Goal: Contribute content: Add original content to the website for others to see

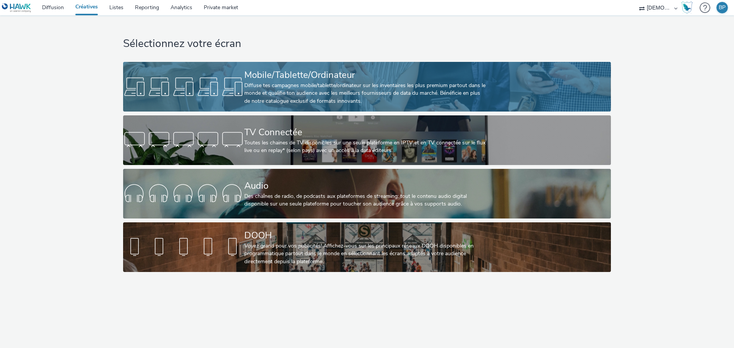
click at [383, 71] on div "Mobile/Tablette/Ordinateur" at bounding box center [365, 74] width 242 height 13
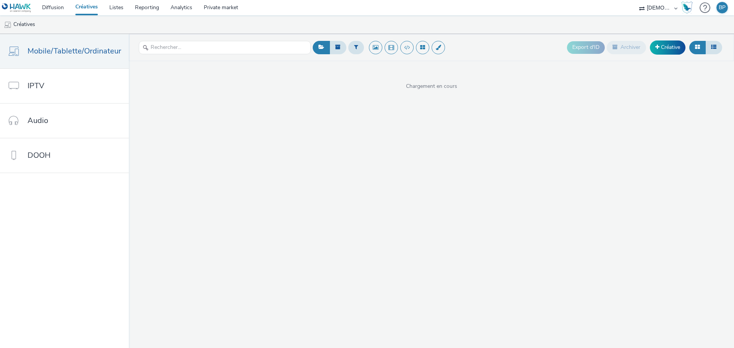
click at [664, 40] on div "Export d'ID Archiver Créative" at bounding box center [645, 47] width 157 height 19
click at [666, 45] on link "Créative" at bounding box center [668, 48] width 36 height 14
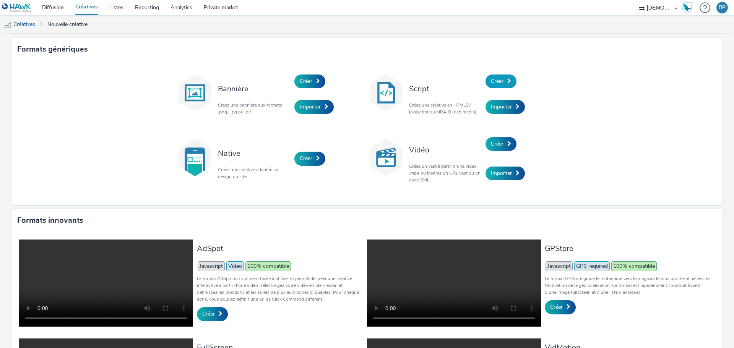
click at [501, 83] on span "Créer" at bounding box center [497, 81] width 13 height 7
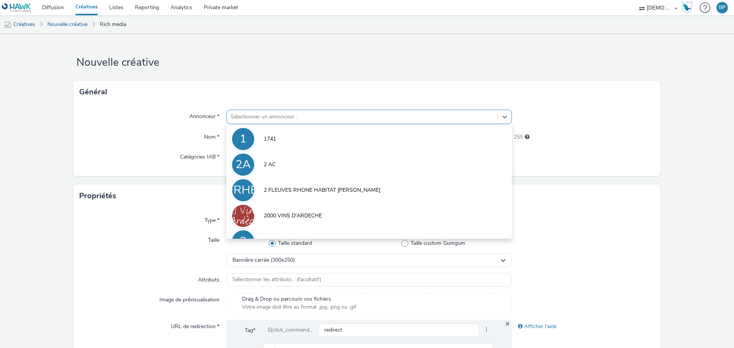
click at [315, 117] on div at bounding box center [362, 116] width 263 height 9
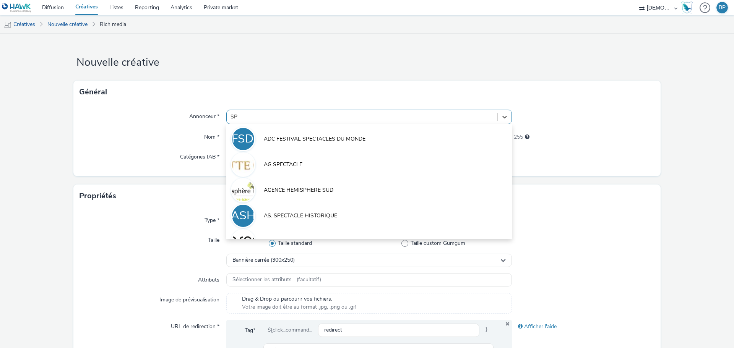
type input "S"
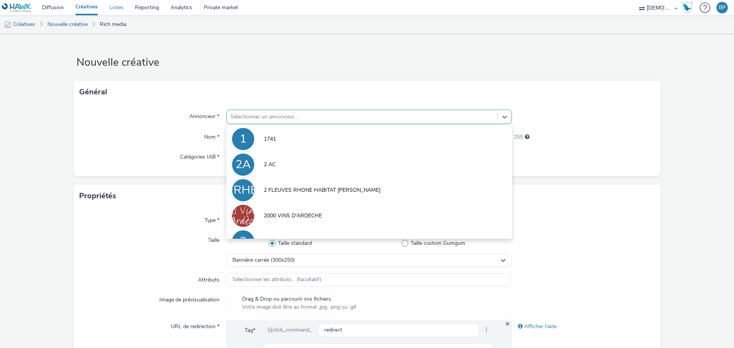
click at [113, 6] on link "Listes" at bounding box center [117, 7] width 26 height 15
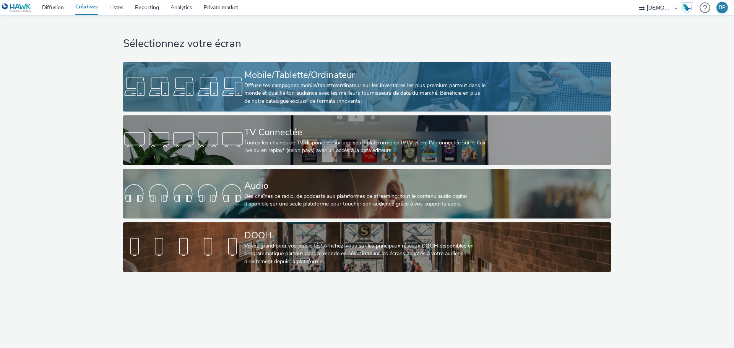
click at [384, 103] on div "Diffuse tes campagnes mobile/tablette/ordinateur sur les inventaires les plus p…" at bounding box center [365, 93] width 242 height 23
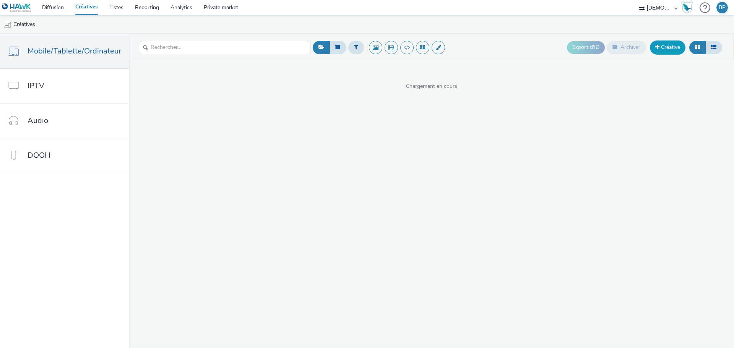
click at [675, 43] on link "Créative" at bounding box center [668, 48] width 36 height 14
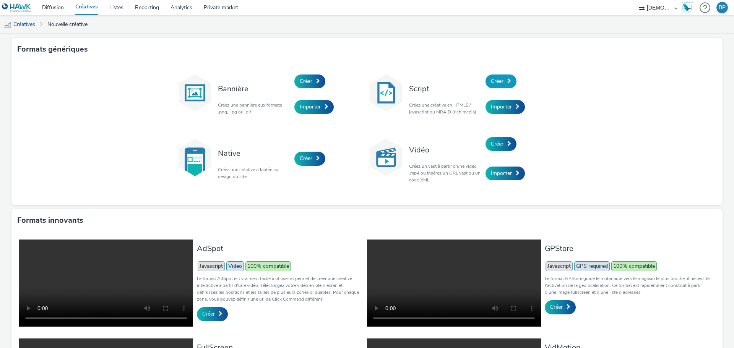
click at [505, 78] on link "Créer" at bounding box center [501, 82] width 31 height 14
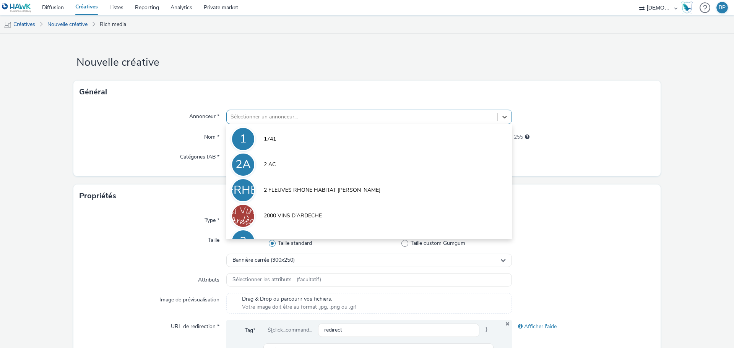
click at [314, 116] on div at bounding box center [362, 116] width 263 height 9
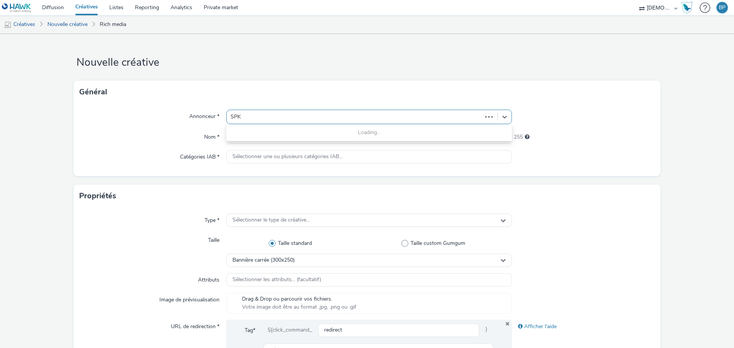
type input "SPK"
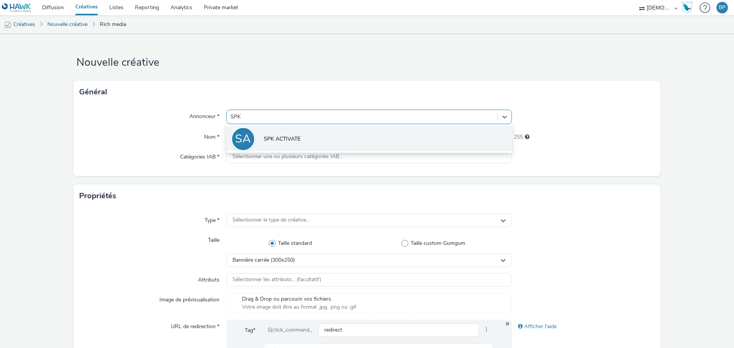
click at [321, 135] on li "SA SPK ACTIVATE" at bounding box center [369, 139] width 286 height 26
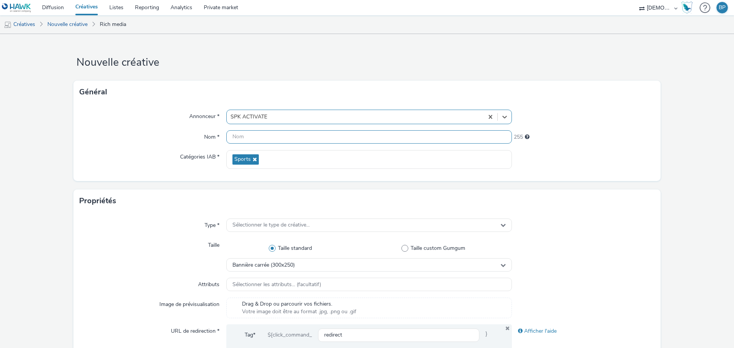
click at [302, 137] on input "text" at bounding box center [369, 136] width 286 height 13
type input "320x480_sporttour"
click at [605, 167] on div at bounding box center [583, 159] width 143 height 19
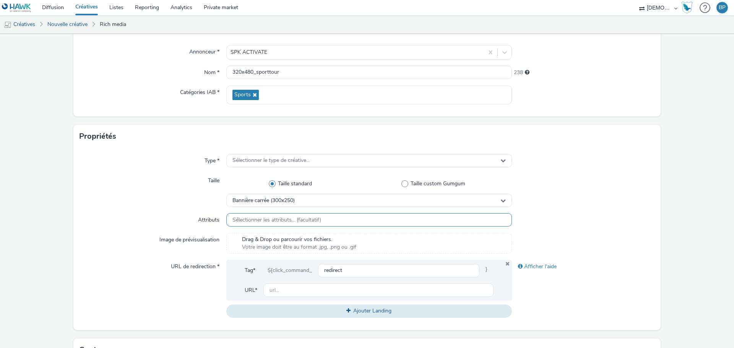
scroll to position [115, 0]
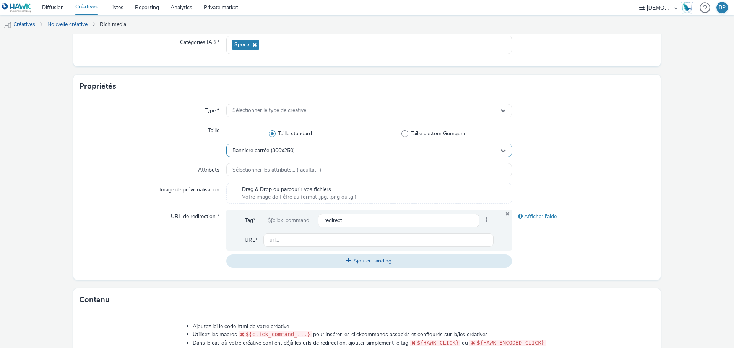
click at [314, 155] on div "Bannière carrée (300x250)" at bounding box center [369, 150] width 286 height 13
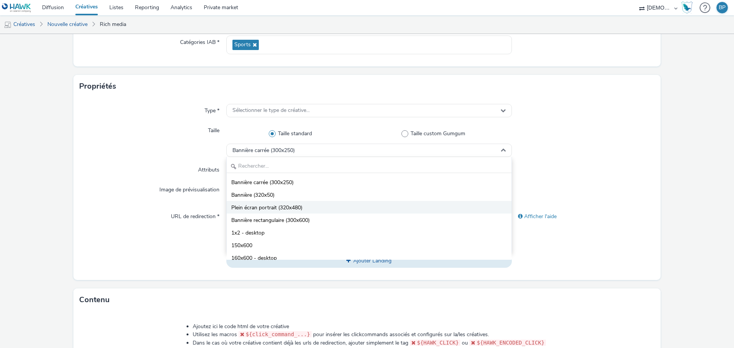
click at [295, 209] on span "Plein écran portrait (320x480)" at bounding box center [266, 208] width 71 height 8
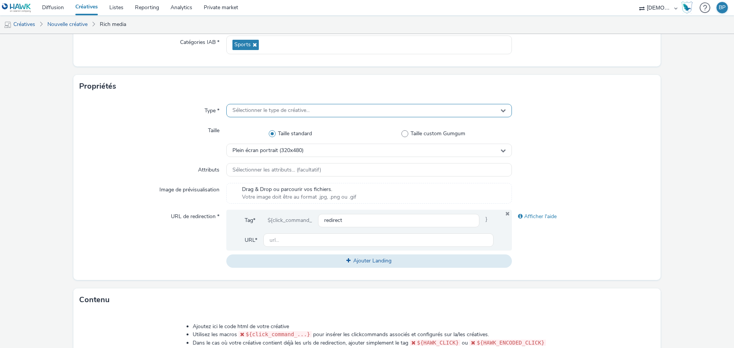
click at [288, 114] on div "Sélectionner le type de créative..." at bounding box center [369, 110] width 286 height 13
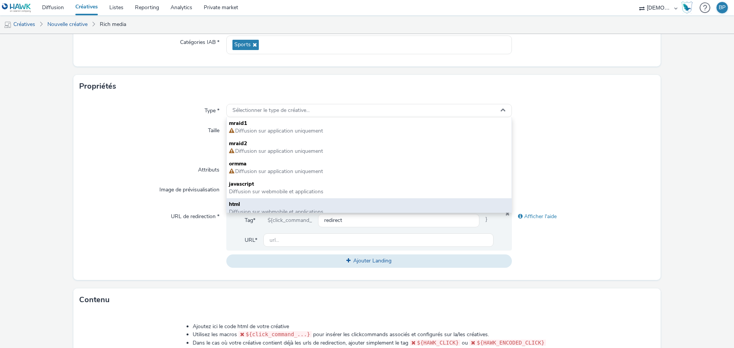
click at [264, 205] on span "html" at bounding box center [369, 205] width 280 height 8
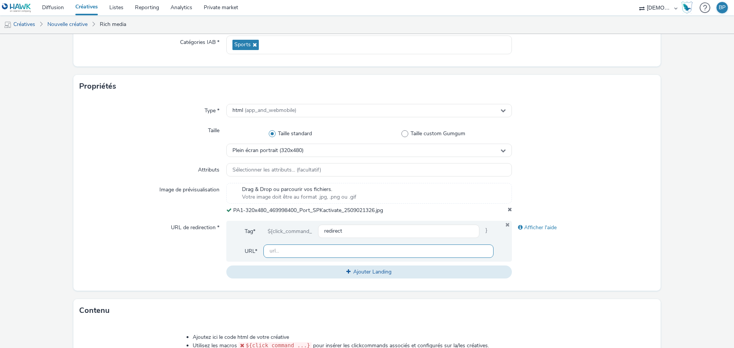
click at [310, 251] on input "text" at bounding box center [379, 251] width 230 height 13
paste input "https://www.intersport.fr/sport-tour/?utm_source=LPR&utm_campaign=469998300&utm…"
type input "https://www.intersport.fr/sport-tour/?utm_source=LPR&utm_campaign=469998300&utm…"
click at [587, 144] on div at bounding box center [583, 140] width 143 height 33
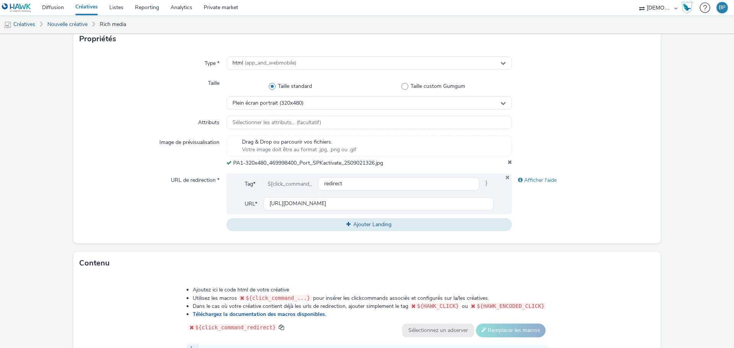
scroll to position [229, 0]
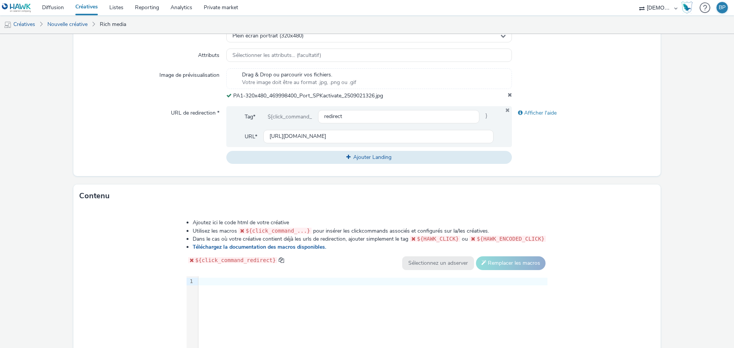
click at [256, 278] on div at bounding box center [373, 282] width 349 height 8
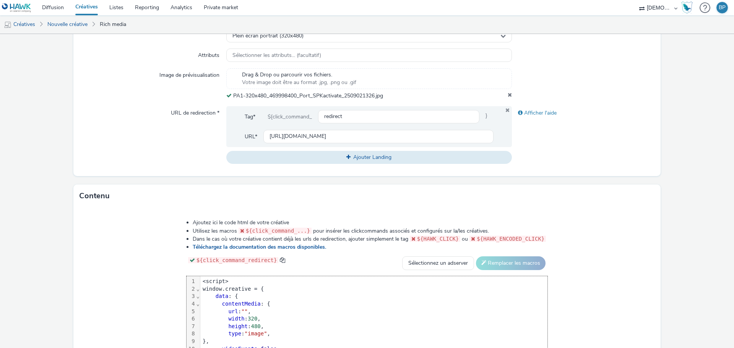
scroll to position [38, 0]
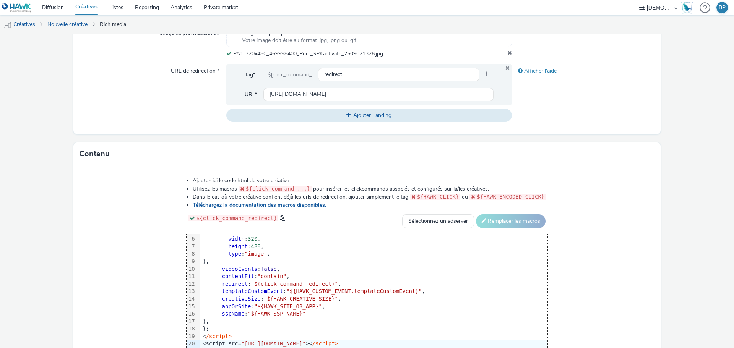
click at [613, 228] on div "Ajoutez ici le code html de votre créative Utilisez les macros ${click_command_…" at bounding box center [367, 269] width 588 height 207
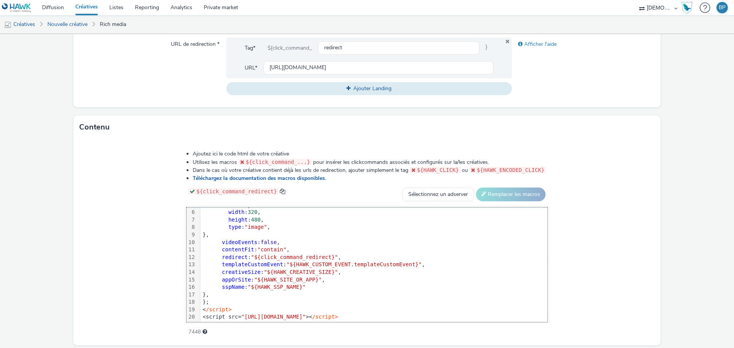
scroll to position [323, 0]
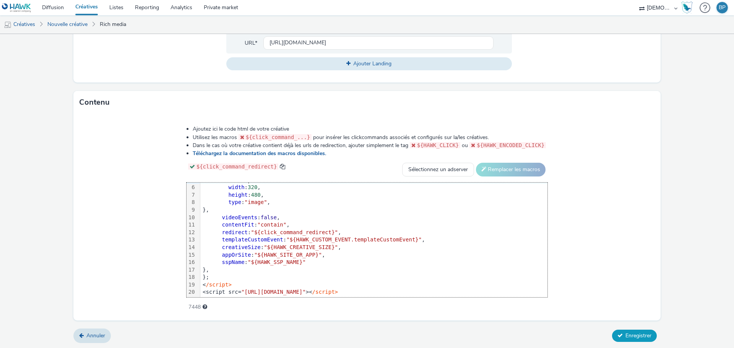
click at [643, 336] on span "Enregistrer" at bounding box center [639, 335] width 26 height 7
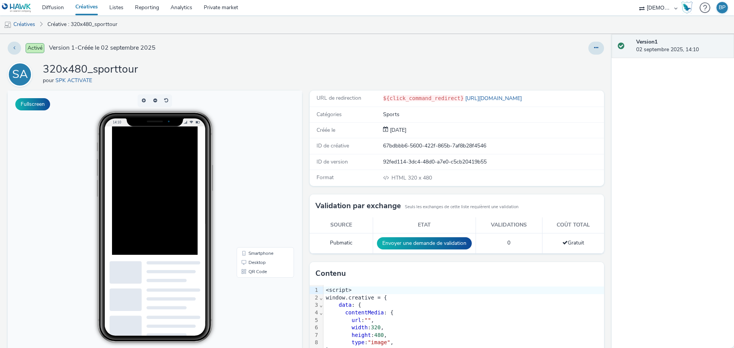
click at [599, 47] on div "Activé Version 1 - Créée le 02 septembre 2025 SA 320x480_sporttour pour SPK ACT…" at bounding box center [306, 191] width 612 height 314
click at [594, 47] on icon at bounding box center [596, 47] width 4 height 5
click at [568, 65] on link "Modifier" at bounding box center [575, 63] width 57 height 15
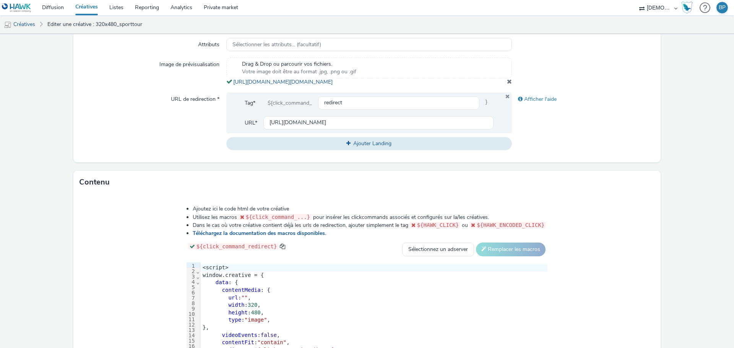
scroll to position [268, 0]
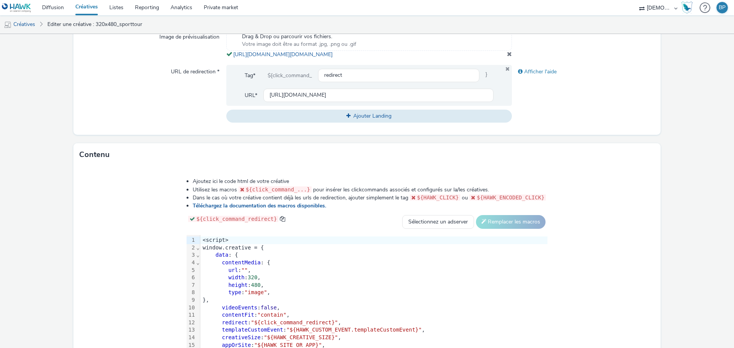
copy link "https://tabmo-cdn.s3.eu-west-1.amazonaws.com/hawk.tabmo.io/organizations/38dc92…"
drag, startPoint x: 428, startPoint y: 65, endPoint x: 231, endPoint y: 55, distance: 197.7
click at [231, 55] on div "Drag & Drop ou parcourir vos fichiers. Votre image doit être au format .jpg, .p…" at bounding box center [369, 44] width 286 height 28
click at [246, 273] on span """" at bounding box center [244, 270] width 7 height 6
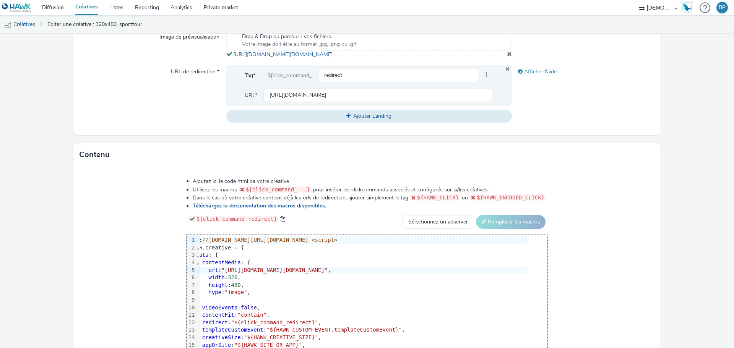
click at [576, 256] on div "Ajoutez ici le code html de votre créative Utilisez les macros ${click_command_…" at bounding box center [367, 267] width 417 height 188
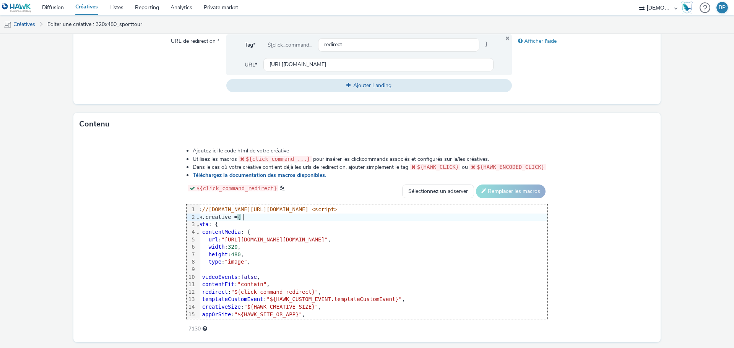
scroll to position [328, 0]
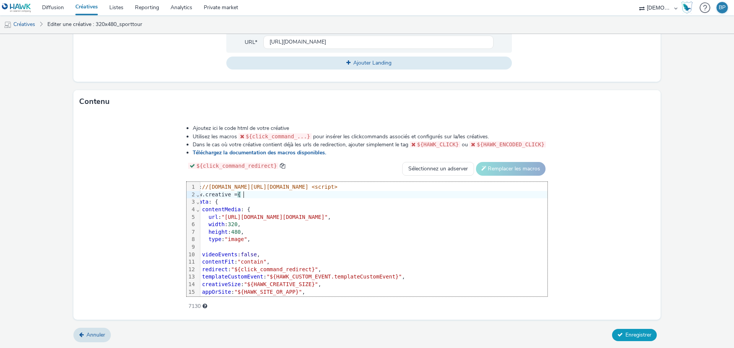
click at [641, 342] on button "Enregistrer" at bounding box center [634, 335] width 45 height 12
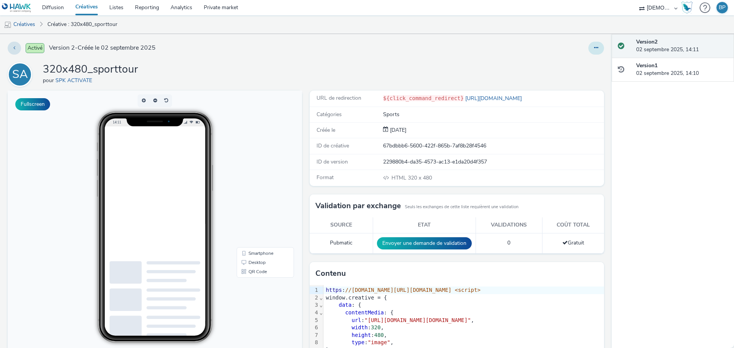
click at [595, 47] on button at bounding box center [597, 48] width 16 height 13
click at [564, 63] on link "Modifier" at bounding box center [575, 63] width 57 height 15
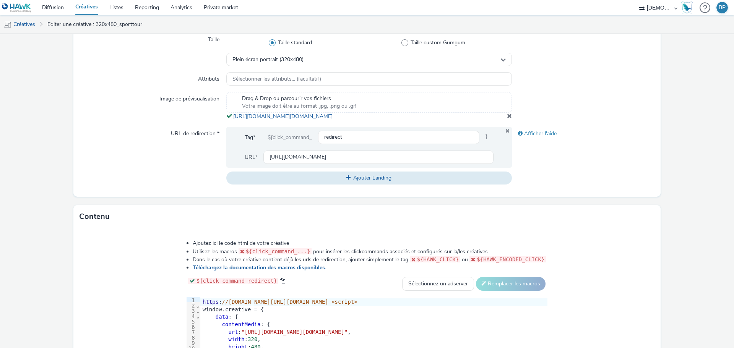
scroll to position [306, 0]
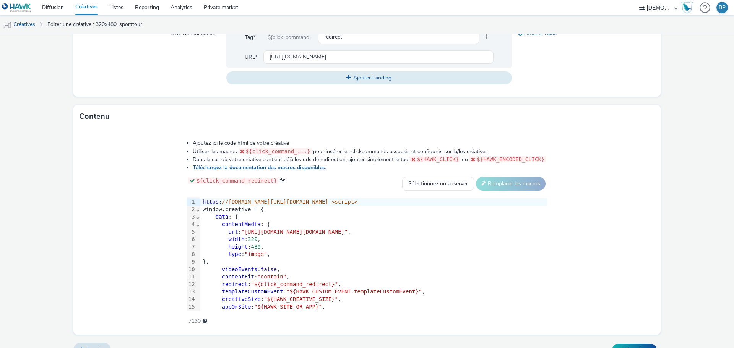
click at [328, 281] on div "contentFit : "contain" ," at bounding box center [373, 277] width 347 height 8
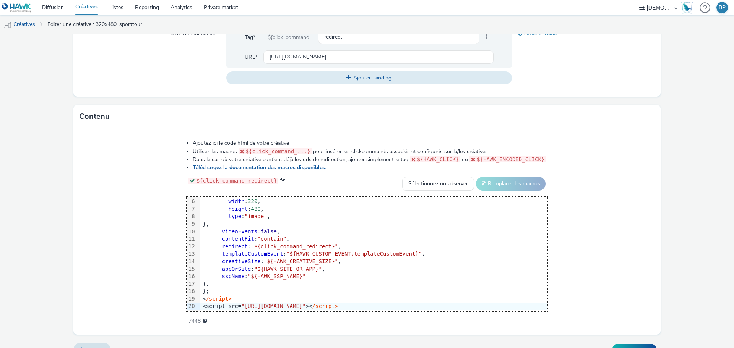
scroll to position [0, 0]
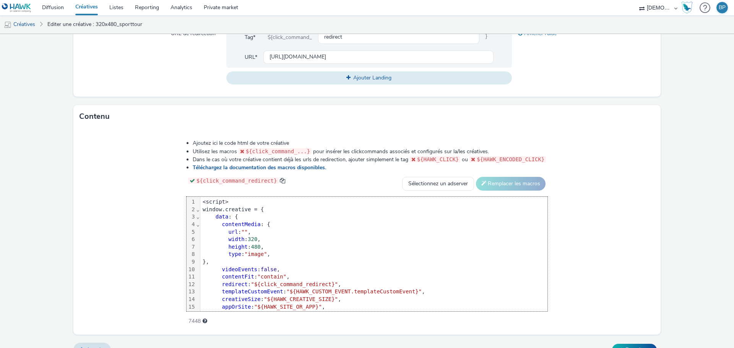
click at [596, 261] on div "Ajoutez ici le code html de votre créative Utilisez les macros ${click_command_…" at bounding box center [367, 231] width 588 height 207
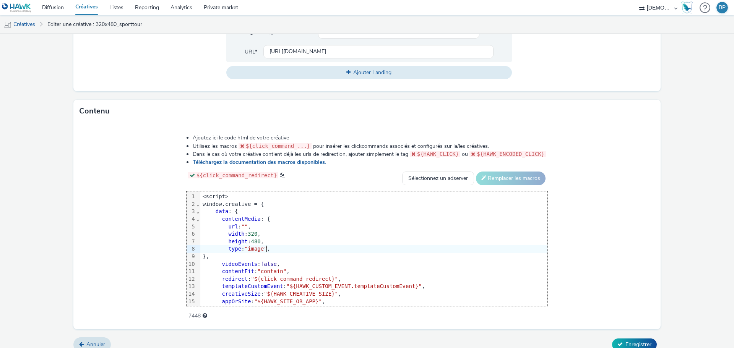
scroll to position [328, 0]
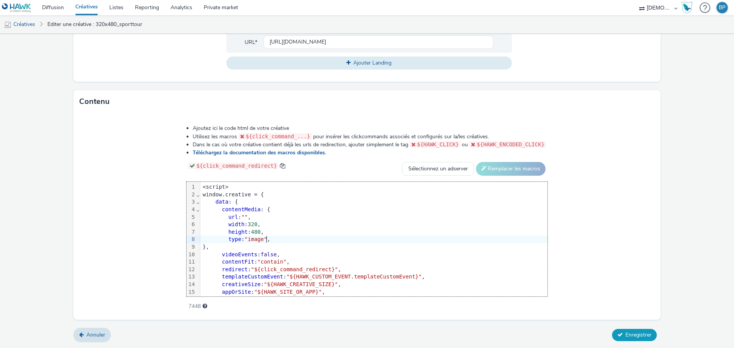
click at [633, 339] on span "Enregistrer" at bounding box center [639, 335] width 26 height 7
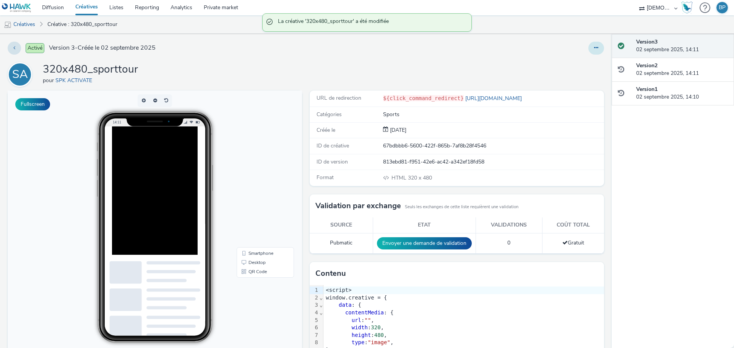
click at [594, 46] on icon at bounding box center [596, 47] width 4 height 5
click at [574, 59] on link "Modifier" at bounding box center [575, 63] width 57 height 15
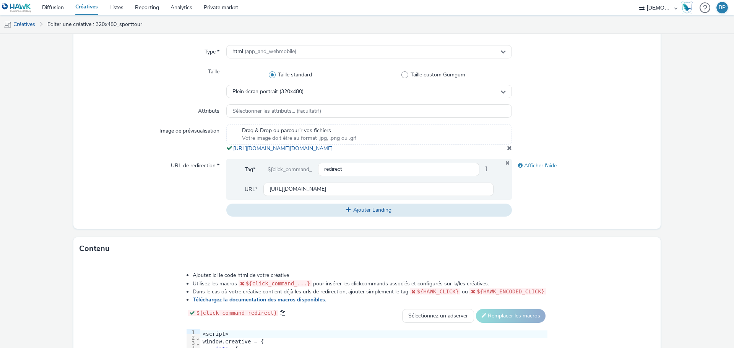
scroll to position [191, 0]
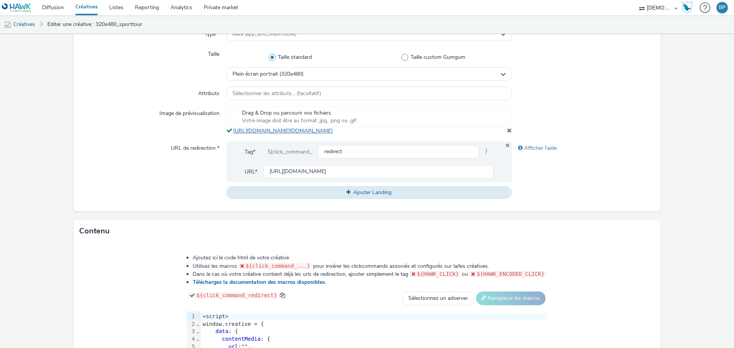
drag, startPoint x: 433, startPoint y: 143, endPoint x: 232, endPoint y: 130, distance: 201.6
click at [232, 130] on div "Drag & Drop ou parcourir vos fichiers. Votre image doit être au format .jpg, .p…" at bounding box center [369, 121] width 286 height 28
copy link "https://tabmo-cdn.s3.eu-west-1.amazonaws.com/hawk.tabmo.io/organizations/38dc92…"
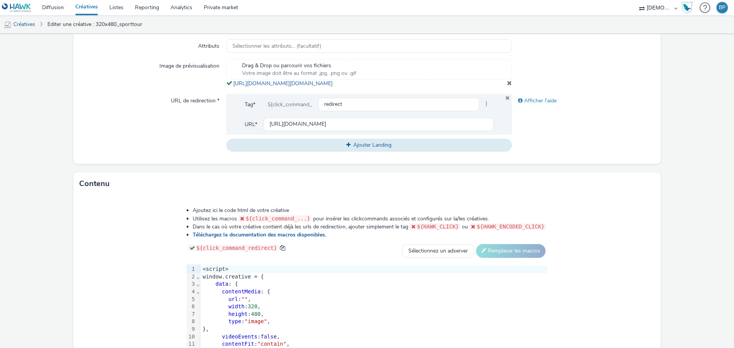
scroll to position [306, 0]
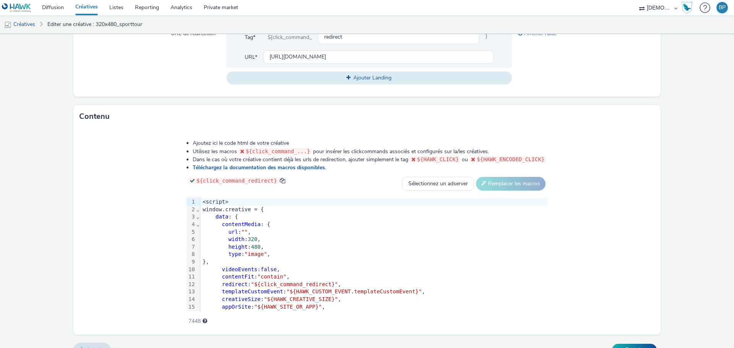
click at [245, 235] on span """" at bounding box center [244, 232] width 7 height 6
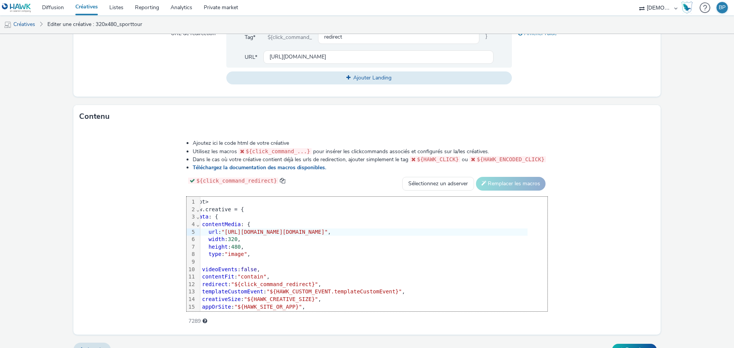
click at [576, 267] on div "Ajoutez ici le code html de votre créative Utilisez les macros ${click_command_…" at bounding box center [367, 228] width 417 height 188
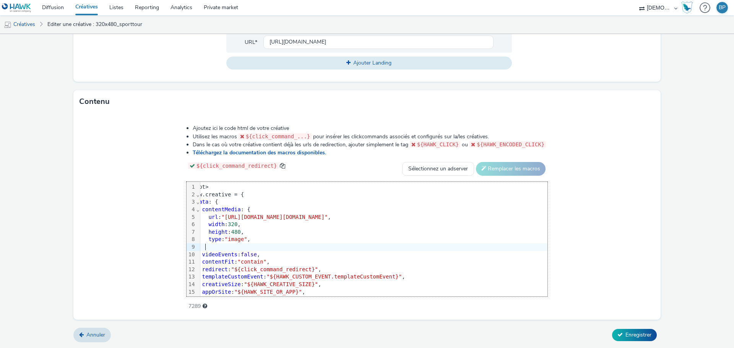
scroll to position [328, 0]
click at [626, 332] on span "Enregistrer" at bounding box center [639, 335] width 26 height 7
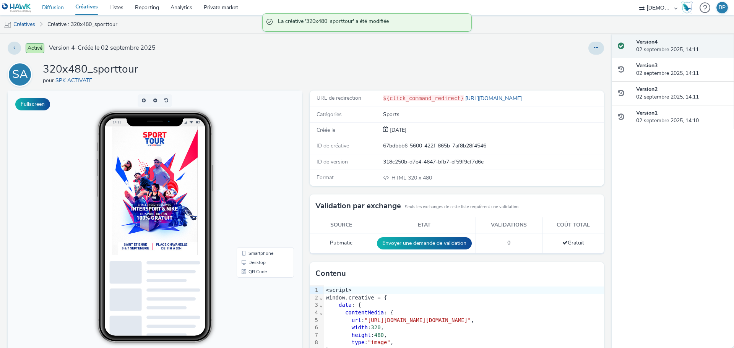
click at [52, 8] on link "Diffusion" at bounding box center [52, 7] width 33 height 15
